Goal: Information Seeking & Learning: Learn about a topic

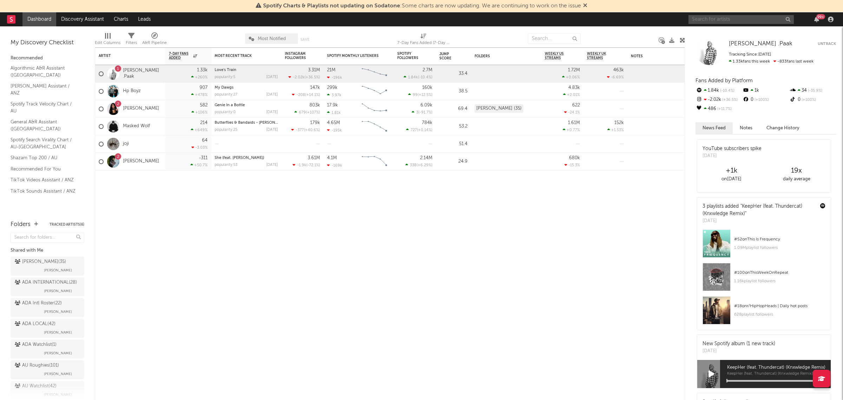
click at [719, 16] on input "text" at bounding box center [740, 19] width 105 height 9
type input "[PERSON_NAME] holiday"
click at [740, 13] on div "[PERSON_NAME] holiday 99 +" at bounding box center [761, 19] width 147 height 14
click at [743, 18] on input "[PERSON_NAME] holiday" at bounding box center [740, 19] width 105 height 9
click at [743, 35] on div "[PERSON_NAME] Holiday" at bounding box center [751, 33] width 77 height 8
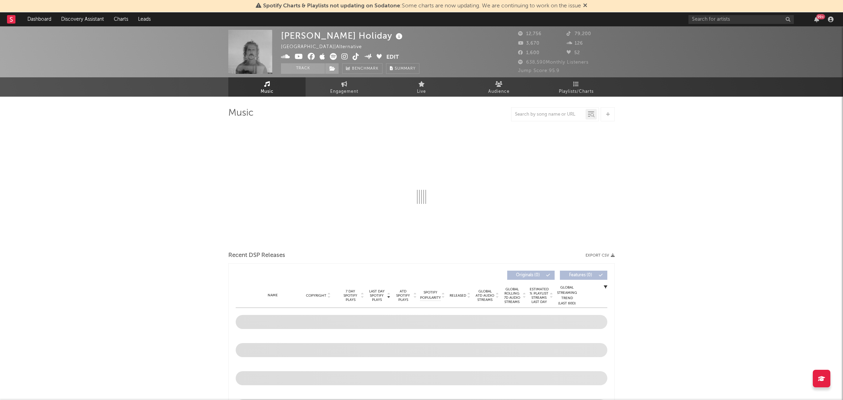
select select "6m"
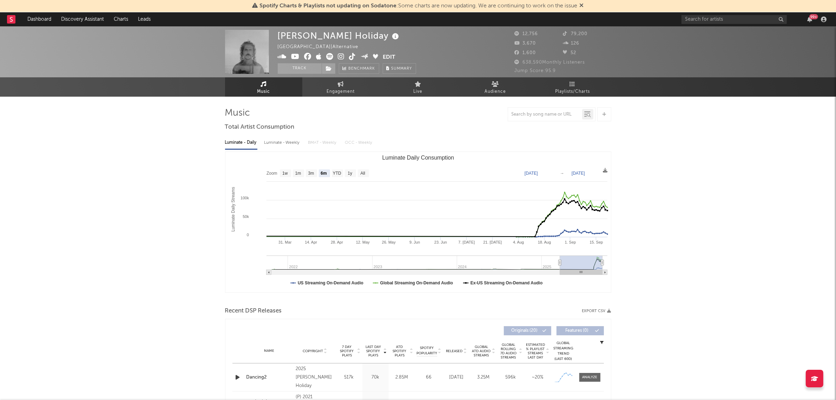
click at [583, 6] on icon at bounding box center [582, 5] width 4 height 6
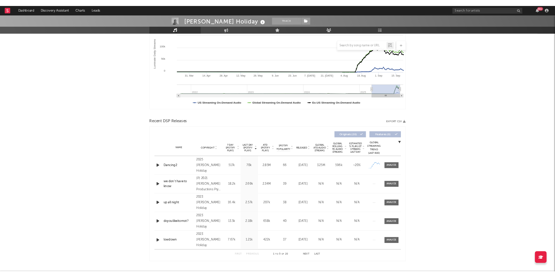
scroll to position [132, 0]
